Goal: Task Accomplishment & Management: Manage account settings

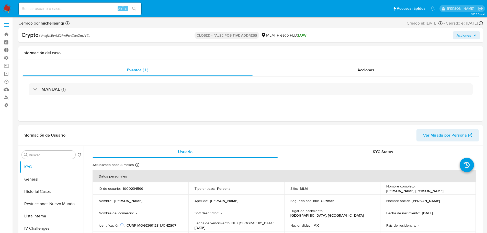
select select "10"
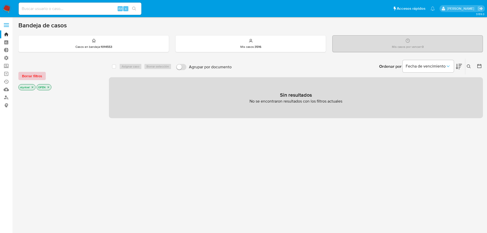
click at [38, 74] on span "Borrar filtros" at bounding box center [32, 75] width 20 height 7
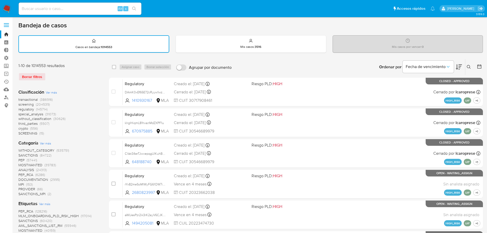
click at [29, 107] on span "regulatory" at bounding box center [26, 109] width 16 height 5
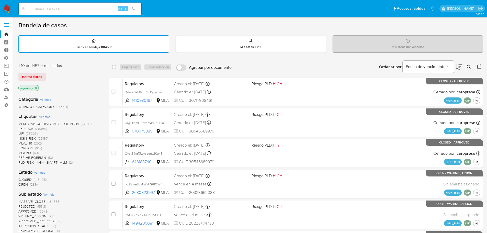
click at [35, 89] on icon "close-filter" at bounding box center [35, 87] width 3 height 3
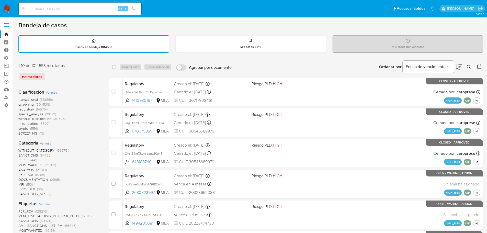
click at [30, 105] on span "screening" at bounding box center [25, 104] width 15 height 5
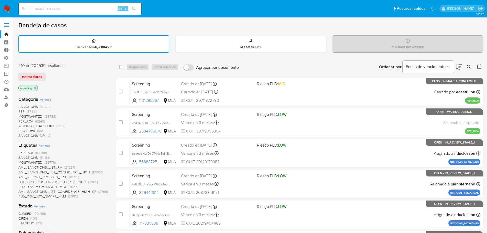
scroll to position [26, 0]
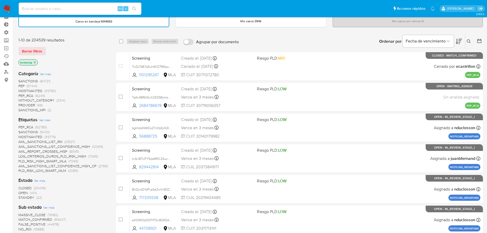
click at [29, 81] on span "SANCTIONS" at bounding box center [27, 81] width 19 height 5
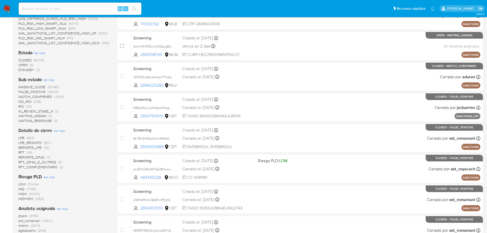
scroll to position [26, 0]
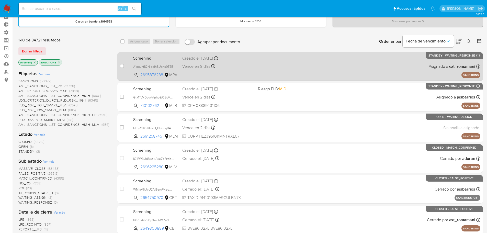
click at [260, 66] on span at bounding box center [293, 66] width 71 height 1
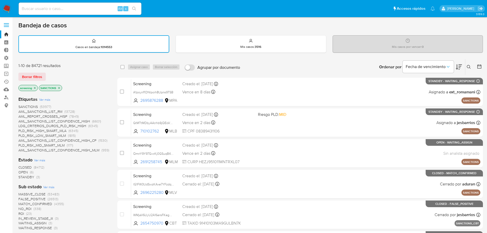
scroll to position [51, 0]
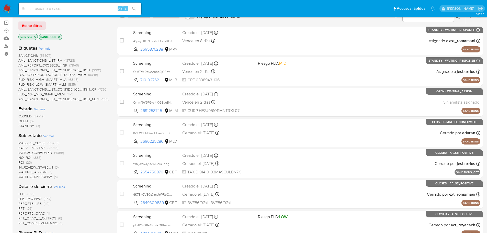
click at [26, 54] on span "SANCTIONS" at bounding box center [27, 55] width 19 height 5
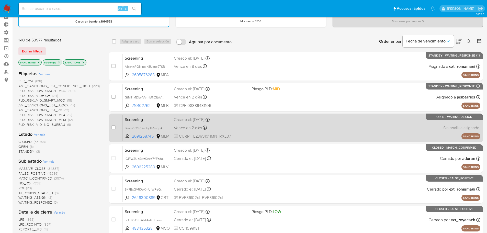
scroll to position [51, 0]
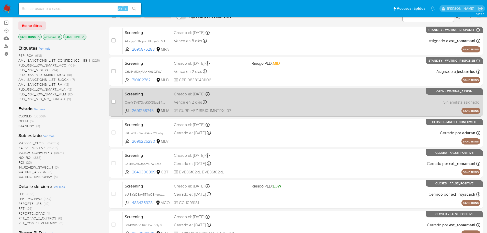
click at [237, 97] on div "Creado el: 16/09/2025 Creado el: 16/09/2025 15:37:39" at bounding box center [211, 94] width 74 height 6
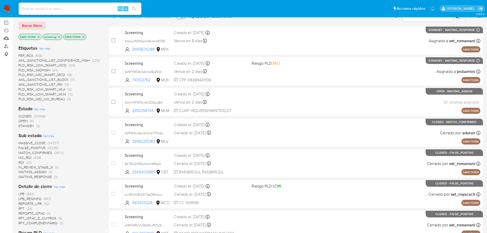
click at [26, 117] on span "CLOSED" at bounding box center [24, 116] width 13 height 5
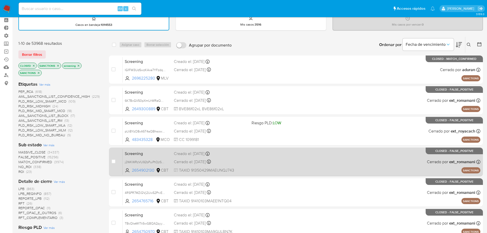
scroll to position [51, 0]
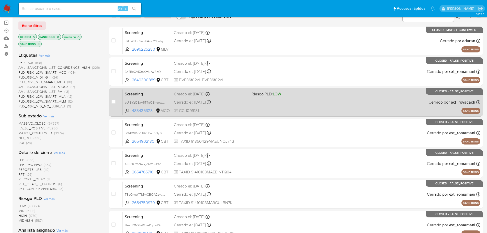
click at [160, 95] on span "Screening" at bounding box center [147, 93] width 45 height 7
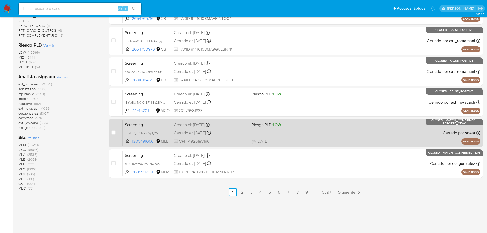
scroll to position [209, 0]
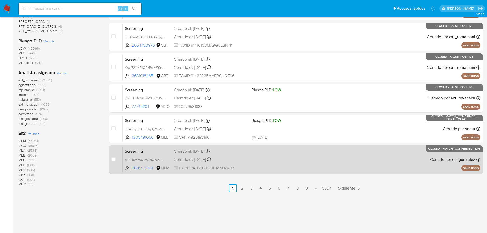
click at [155, 150] on span "Screening" at bounding box center [147, 151] width 45 height 7
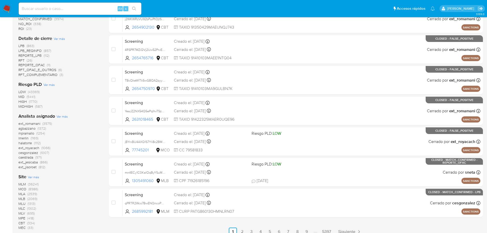
scroll to position [81, 0]
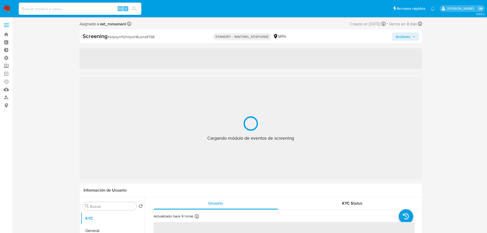
select select "10"
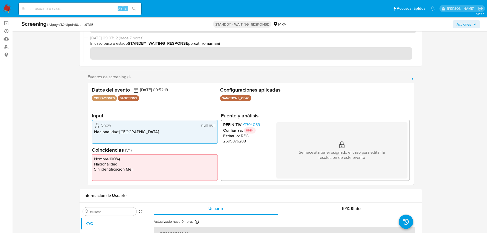
scroll to position [51, 0]
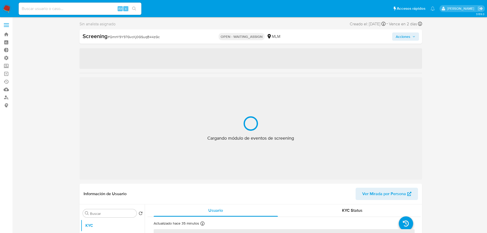
select select "10"
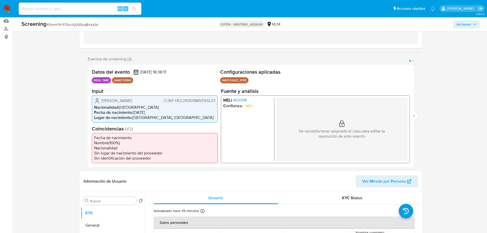
scroll to position [77, 0]
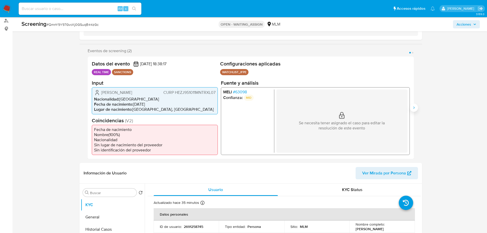
click at [415, 109] on icon "Siguiente" at bounding box center [414, 108] width 4 height 4
click at [85, 112] on button "Anterior" at bounding box center [88, 108] width 8 height 8
click at [417, 111] on button "Siguiente" at bounding box center [414, 108] width 8 height 8
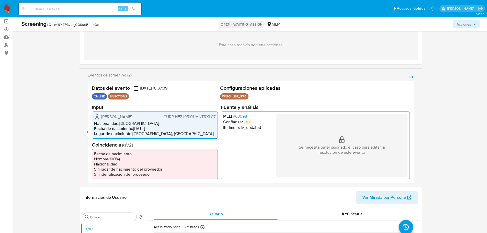
scroll to position [51, 0]
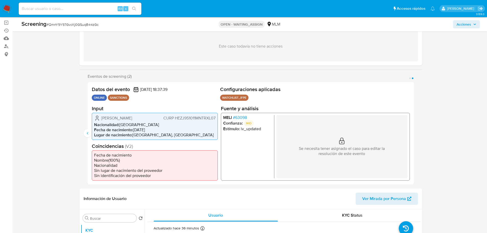
drag, startPoint x: 131, startPoint y: 79, endPoint x: 127, endPoint y: 78, distance: 3.9
click at [127, 78] on span "Eventos de screening (2)" at bounding box center [110, 76] width 44 height 5
click at [88, 135] on icon "Anterior" at bounding box center [88, 133] width 4 height 4
click at [414, 135] on icon "Siguiente" at bounding box center [414, 133] width 4 height 4
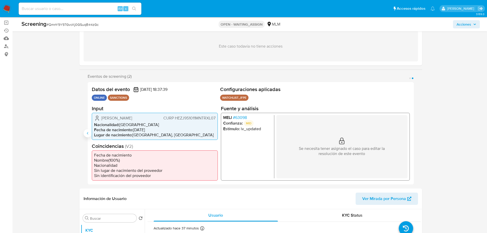
click at [88, 134] on icon "Anterior" at bounding box center [87, 133] width 1 height 2
click at [414, 132] on button "Siguiente" at bounding box center [414, 133] width 8 height 8
click at [90, 135] on button "Anterior" at bounding box center [88, 133] width 8 height 8
click at [414, 135] on icon "Siguiente" at bounding box center [414, 133] width 4 height 4
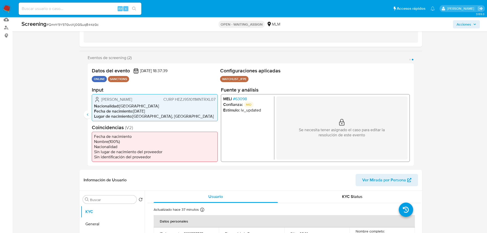
scroll to position [77, 0]
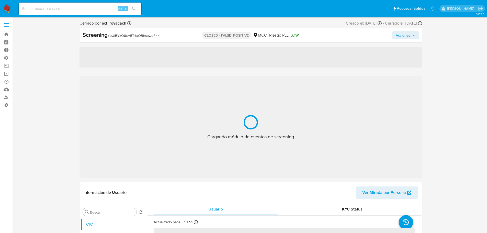
select select "10"
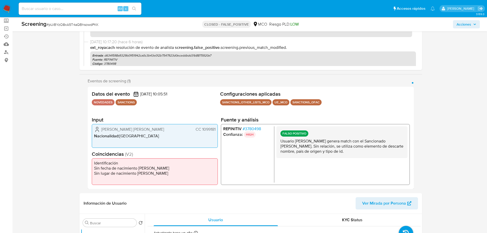
scroll to position [51, 0]
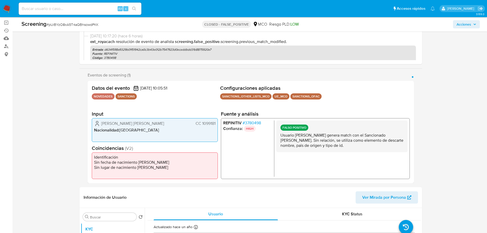
drag, startPoint x: 312, startPoint y: 127, endPoint x: 284, endPoint y: 125, distance: 28.2
click at [284, 125] on div "FALSO POSITIVO Usuario [PERSON_NAME] genera match con el Sancionado [PERSON_NAM…" at bounding box center [341, 137] width 131 height 32
click at [289, 129] on p "FALSO POSITIVO" at bounding box center [294, 128] width 28 height 6
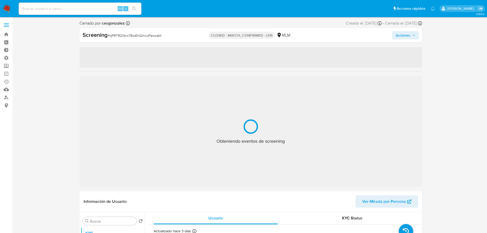
select select "10"
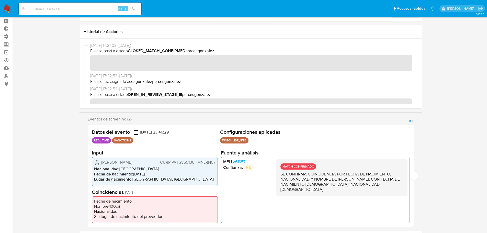
scroll to position [51, 0]
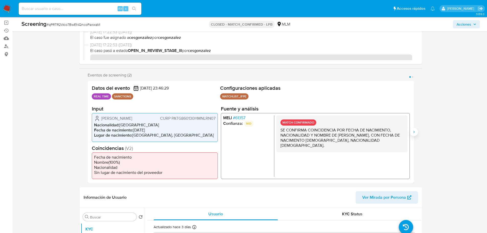
click at [416, 133] on icon "Siguiente" at bounding box center [414, 132] width 4 height 4
click at [88, 132] on icon "Anterior" at bounding box center [88, 132] width 4 height 4
click at [416, 131] on icon "Siguiente" at bounding box center [414, 132] width 4 height 4
click at [86, 131] on icon "Anterior" at bounding box center [88, 132] width 4 height 4
click at [415, 133] on icon "Siguiente" at bounding box center [414, 132] width 4 height 4
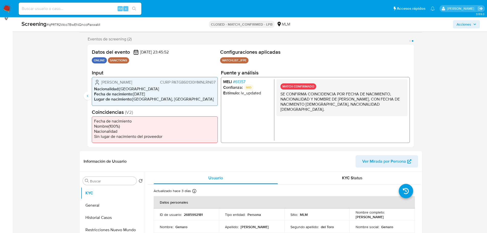
scroll to position [179, 0]
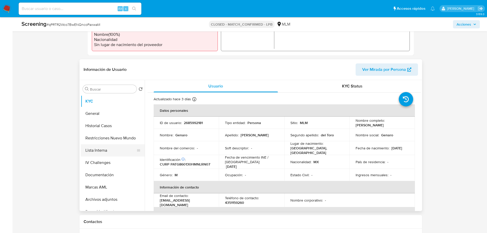
click at [97, 152] on button "Lista Interna" at bounding box center [111, 150] width 60 height 12
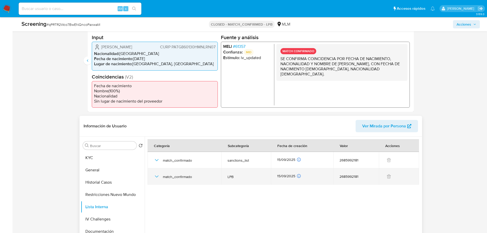
scroll to position [154, 0]
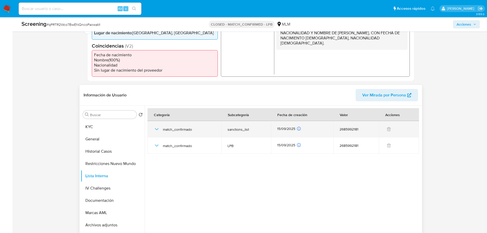
drag, startPoint x: 251, startPoint y: 129, endPoint x: 231, endPoint y: 131, distance: 20.5
click at [232, 132] on span "sanctions_list" at bounding box center [246, 129] width 37 height 5
click at [230, 130] on span "sanctions_list" at bounding box center [246, 129] width 37 height 5
drag, startPoint x: 247, startPoint y: 129, endPoint x: 227, endPoint y: 132, distance: 19.7
click at [230, 131] on span "sanctions_list" at bounding box center [246, 129] width 37 height 5
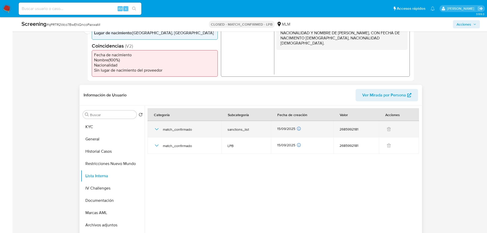
click at [200, 131] on span "match_confirmado" at bounding box center [189, 129] width 52 height 5
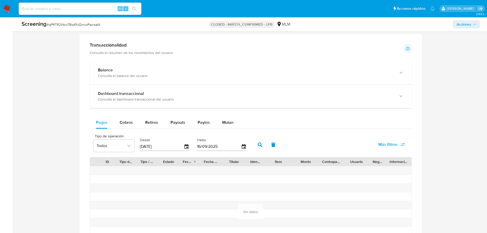
scroll to position [465, 0]
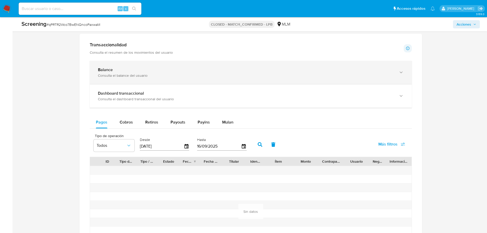
click at [160, 73] on div "Consulta el balance del usuario" at bounding box center [246, 75] width 296 height 5
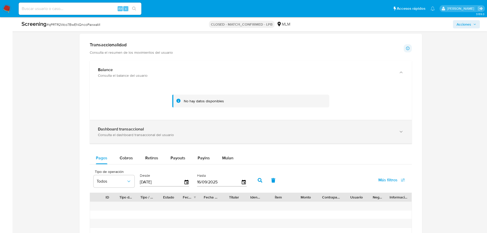
click at [145, 136] on div "Consulta el dashboard transaccional del usuario" at bounding box center [246, 135] width 296 height 5
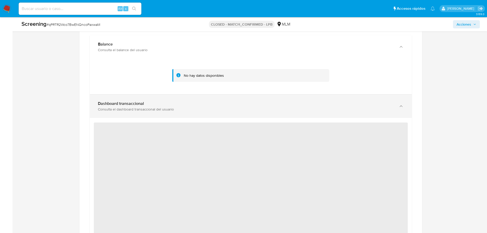
click at [175, 108] on div "Consulta el dashboard transaccional del usuario" at bounding box center [246, 109] width 296 height 5
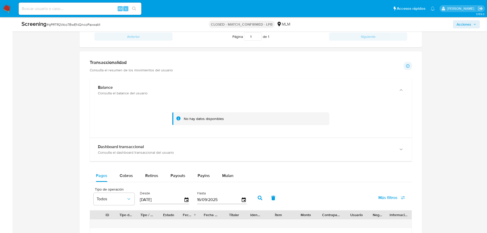
scroll to position [398, 0]
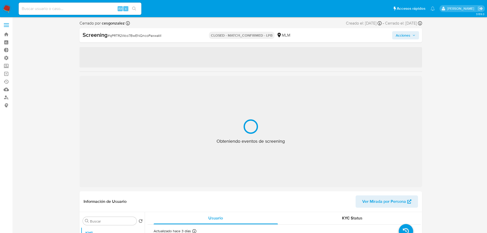
select select "10"
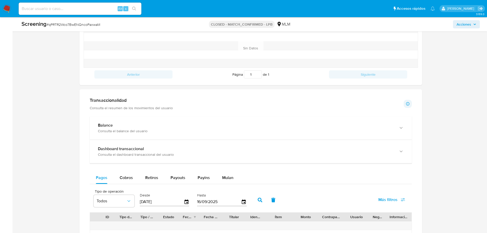
scroll to position [409, 0]
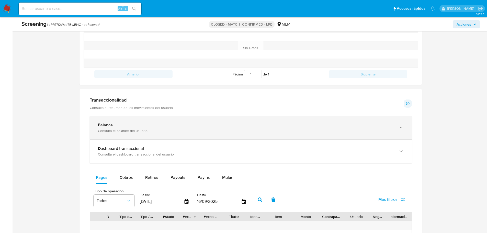
click at [401, 131] on div "button" at bounding box center [401, 128] width 6 height 10
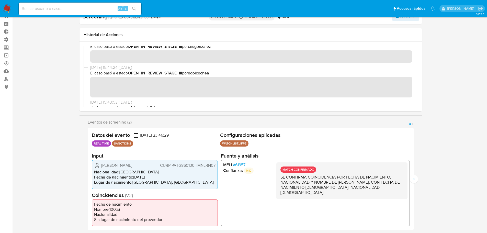
scroll to position [0, 0]
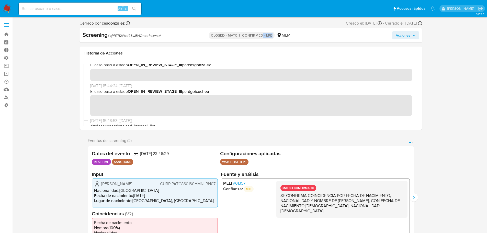
drag, startPoint x: 263, startPoint y: 36, endPoint x: 272, endPoint y: 36, distance: 9.5
click at [272, 36] on p "CLOSED - MATCH_CONFIRMED - LPB" at bounding box center [242, 35] width 66 height 7
click at [246, 38] on p "CLOSED - MATCH_CONFIRMED - LPB" at bounding box center [242, 35] width 66 height 7
drag, startPoint x: 262, startPoint y: 36, endPoint x: 269, endPoint y: 36, distance: 6.7
click at [271, 36] on p "CLOSED - MATCH_CONFIRMED - LPB" at bounding box center [242, 35] width 66 height 7
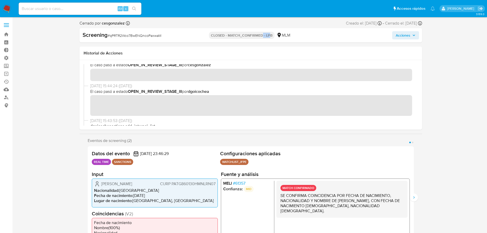
click at [265, 36] on p "CLOSED - MATCH_CONFIRMED - LPB" at bounding box center [242, 35] width 66 height 7
drag, startPoint x: 263, startPoint y: 36, endPoint x: 272, endPoint y: 36, distance: 9.0
click at [272, 36] on p "CLOSED - MATCH_CONFIRMED - LPB" at bounding box center [242, 35] width 66 height 7
click at [261, 34] on p "CLOSED - MATCH_CONFIRMED - LPB" at bounding box center [242, 35] width 66 height 7
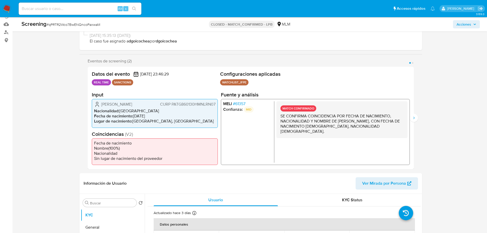
scroll to position [26, 0]
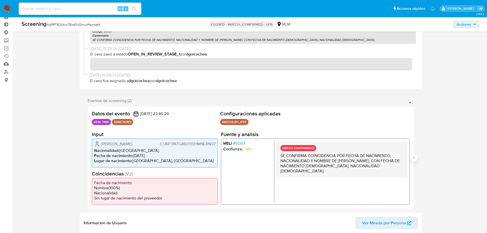
click at [415, 158] on icon "Siguiente" at bounding box center [414, 158] width 4 height 4
click at [87, 156] on icon "Anterior" at bounding box center [88, 158] width 4 height 4
click at [416, 154] on button "Siguiente" at bounding box center [414, 158] width 8 height 8
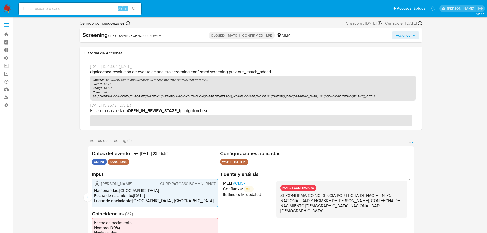
scroll to position [222, 0]
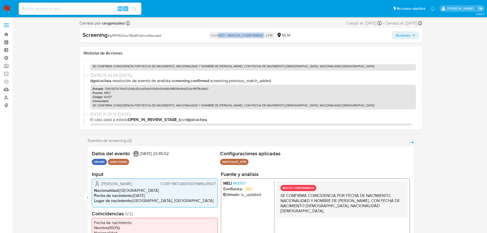
drag, startPoint x: 218, startPoint y: 35, endPoint x: 264, endPoint y: 36, distance: 45.8
click at [264, 36] on p "CLOSED - MATCH_CONFIRMED - LPB" at bounding box center [242, 35] width 66 height 7
click at [258, 34] on p "CLOSED - MATCH_CONFIRMED - LPB" at bounding box center [242, 35] width 66 height 7
drag, startPoint x: 262, startPoint y: 36, endPoint x: 274, endPoint y: 36, distance: 12.0
click at [274, 36] on div "CLOSED - MATCH_CONFIRMED - LPB MLM" at bounding box center [250, 35] width 111 height 8
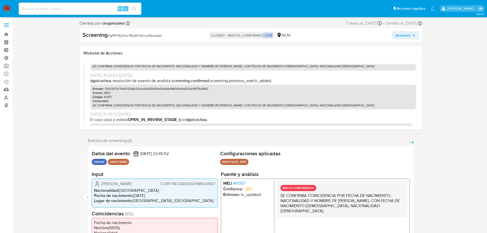
click at [267, 35] on p "CLOSED - MATCH_CONFIRMED - LPB" at bounding box center [242, 35] width 66 height 7
